Goal: Find specific page/section

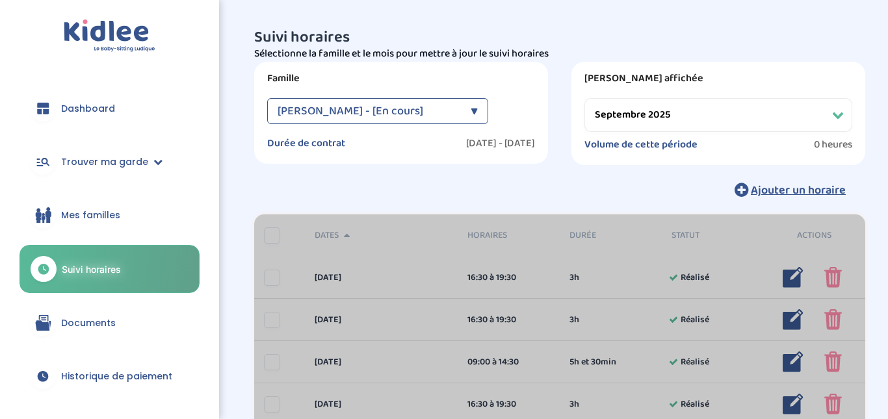
select select "septembre 2025"
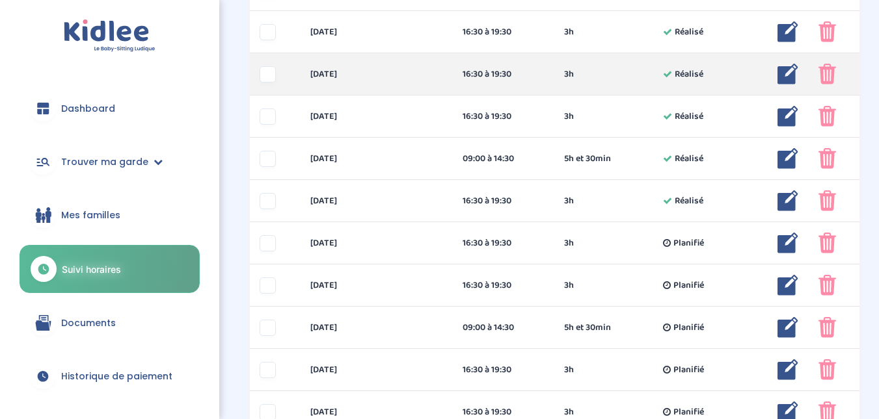
scroll to position [373, 0]
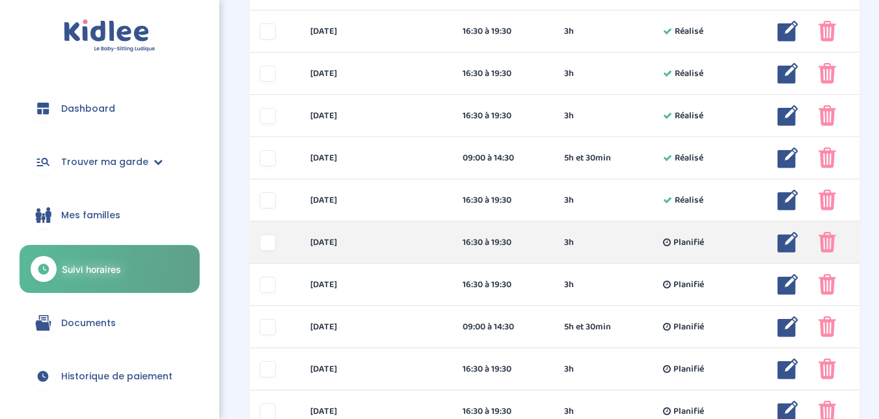
click at [268, 245] on div at bounding box center [267, 243] width 16 height 16
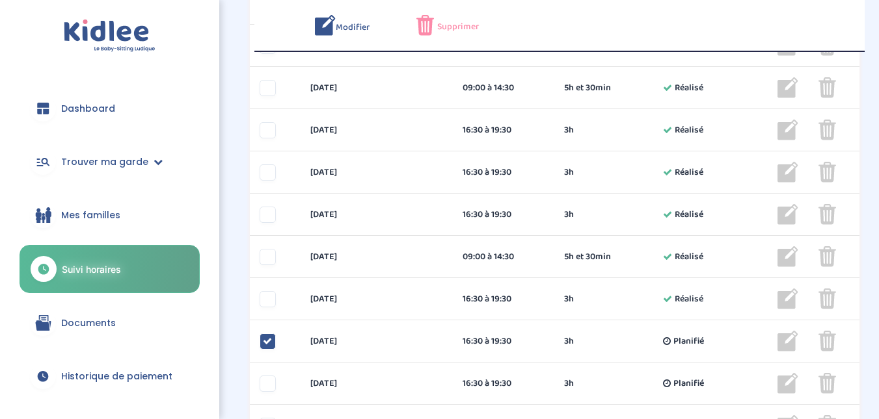
scroll to position [267, 0]
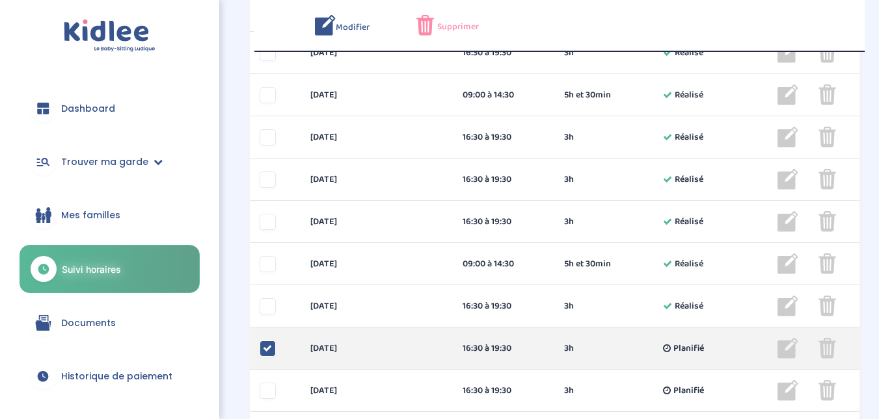
click at [266, 349] on icon at bounding box center [267, 348] width 9 height 9
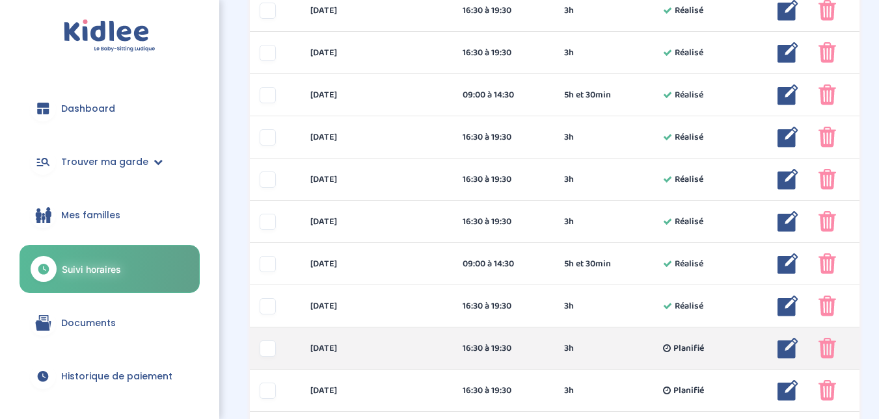
click at [791, 351] on img at bounding box center [787, 348] width 21 height 21
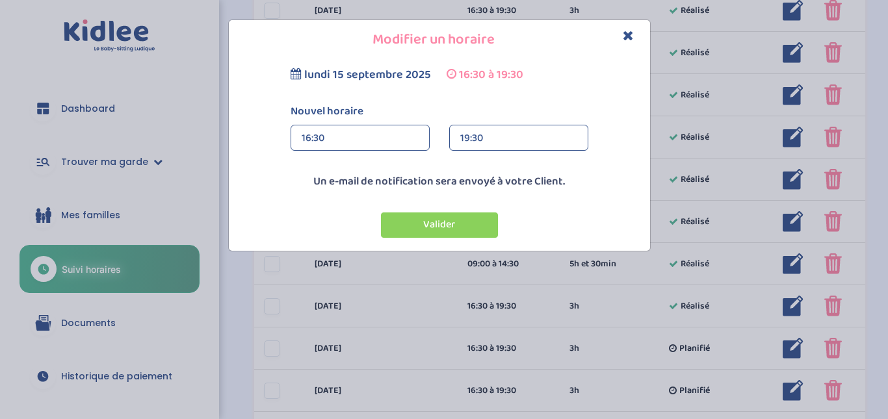
click at [626, 33] on icon "Close" at bounding box center [628, 36] width 11 height 14
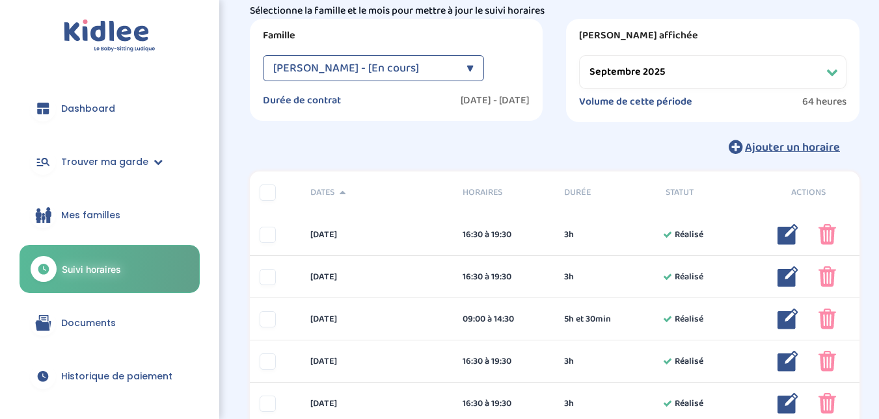
scroll to position [0, 0]
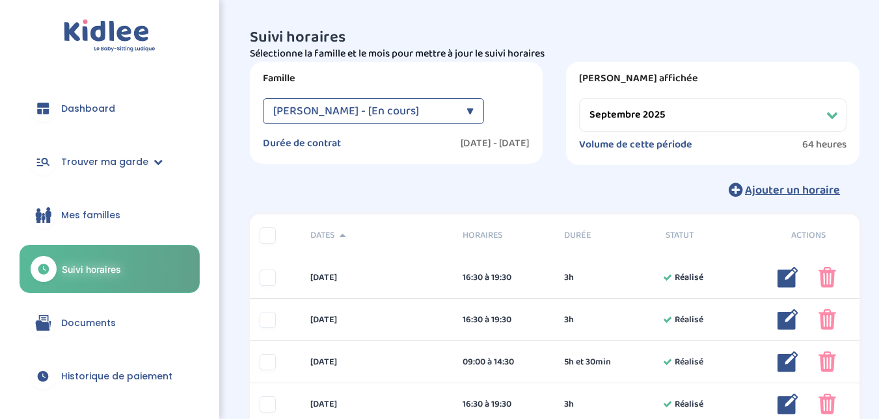
click at [831, 109] on select "Filtrer par mois septembre 2025 octobre 2025 novembre 2025 décembre 2025 janvie…" at bounding box center [712, 115] width 267 height 34
click at [813, 88] on div "Période affichée Filtrer par mois [DATE] [DATE] [DATE] [DATE] [DATE] [DATE] [DA…" at bounding box center [712, 113] width 293 height 103
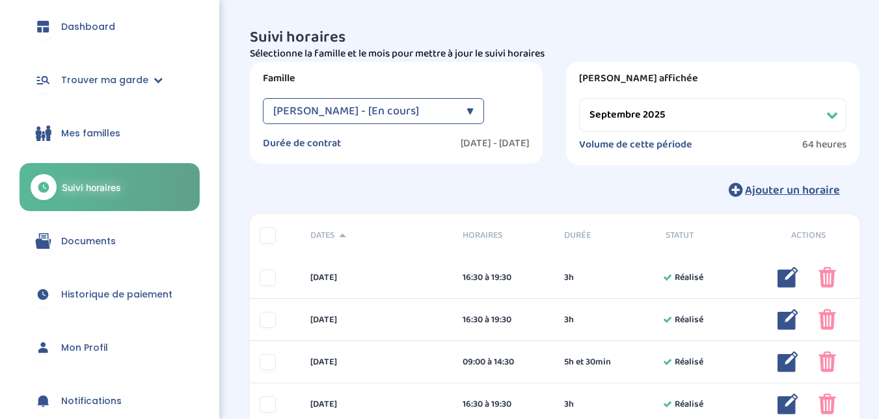
scroll to position [79, 0]
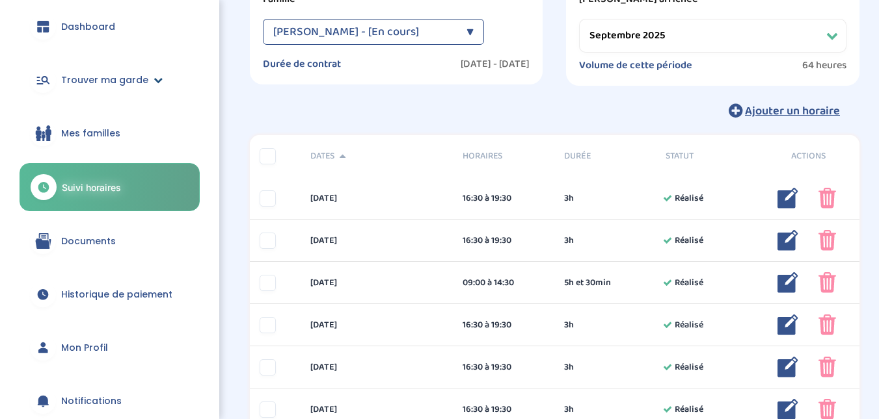
click at [129, 85] on span "Trouver ma garde" at bounding box center [104, 80] width 87 height 14
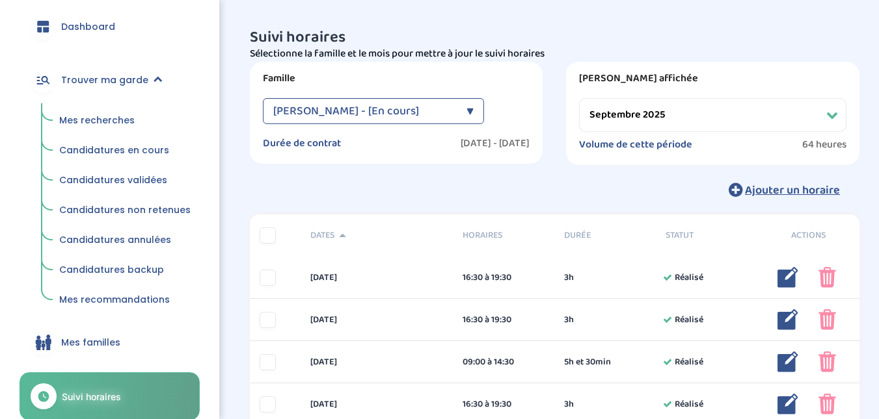
click at [92, 324] on link "Mes familles" at bounding box center [110, 342] width 180 height 47
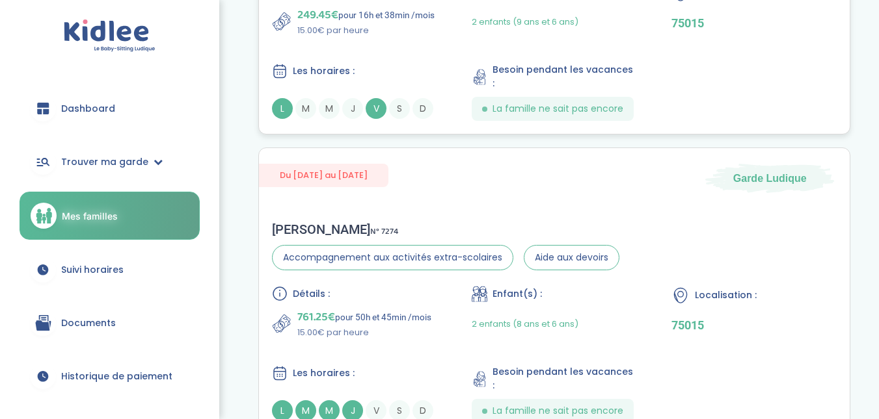
scroll to position [305, 0]
